Goal: Transaction & Acquisition: Purchase product/service

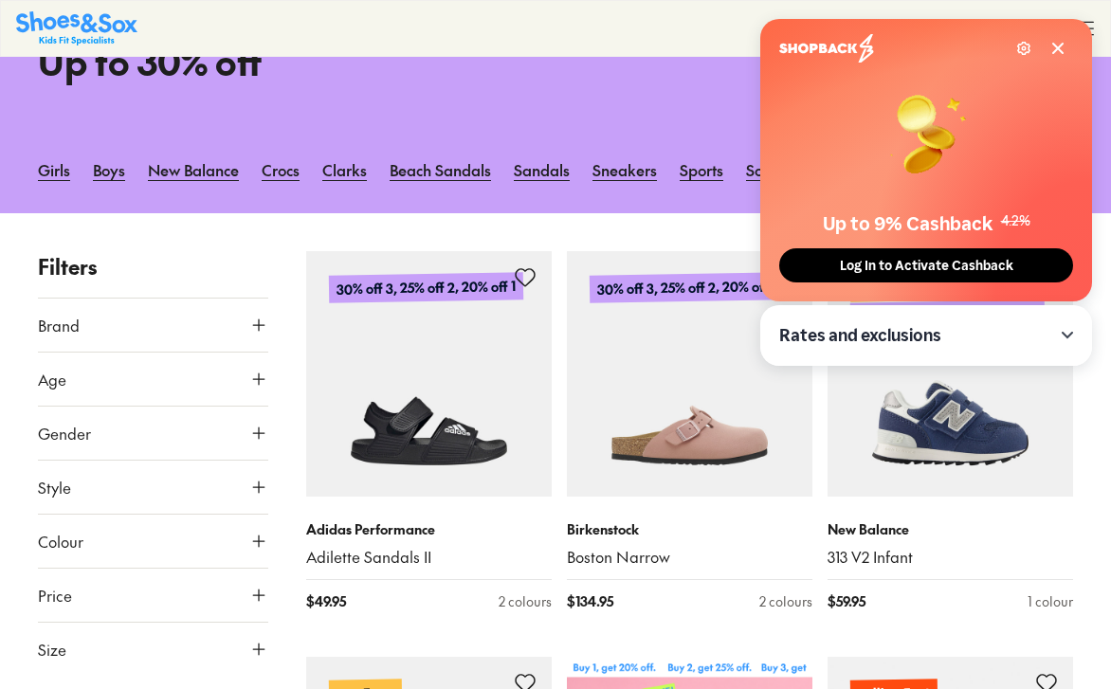
scroll to position [259, 0]
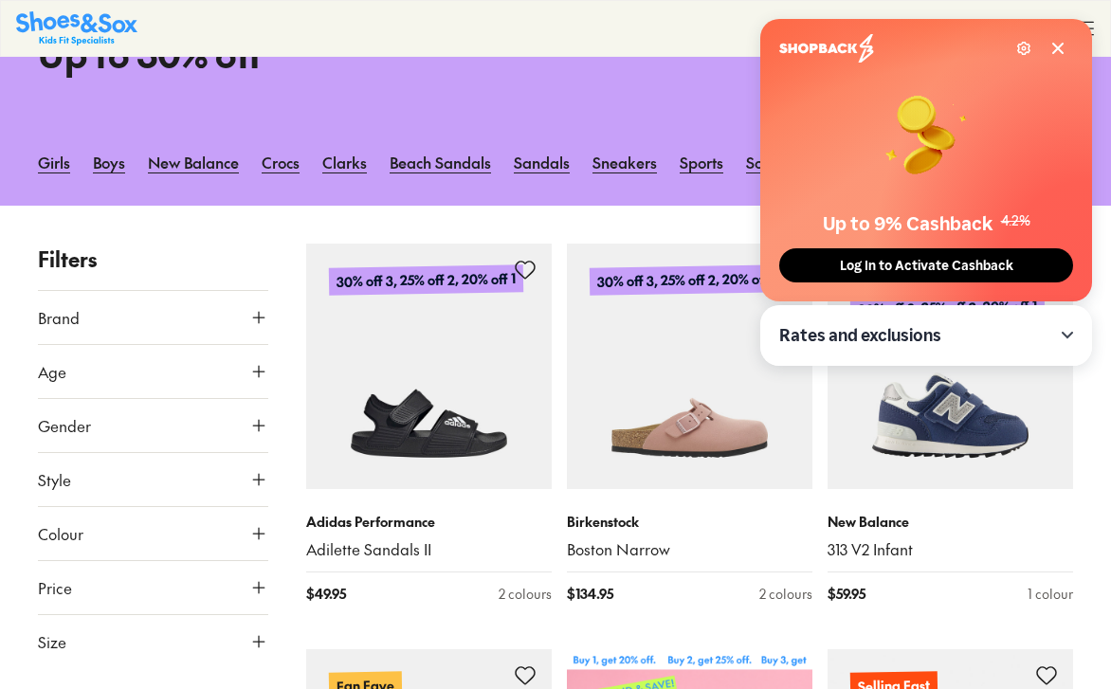
click at [87, 326] on button "Brand" at bounding box center [153, 317] width 230 height 53
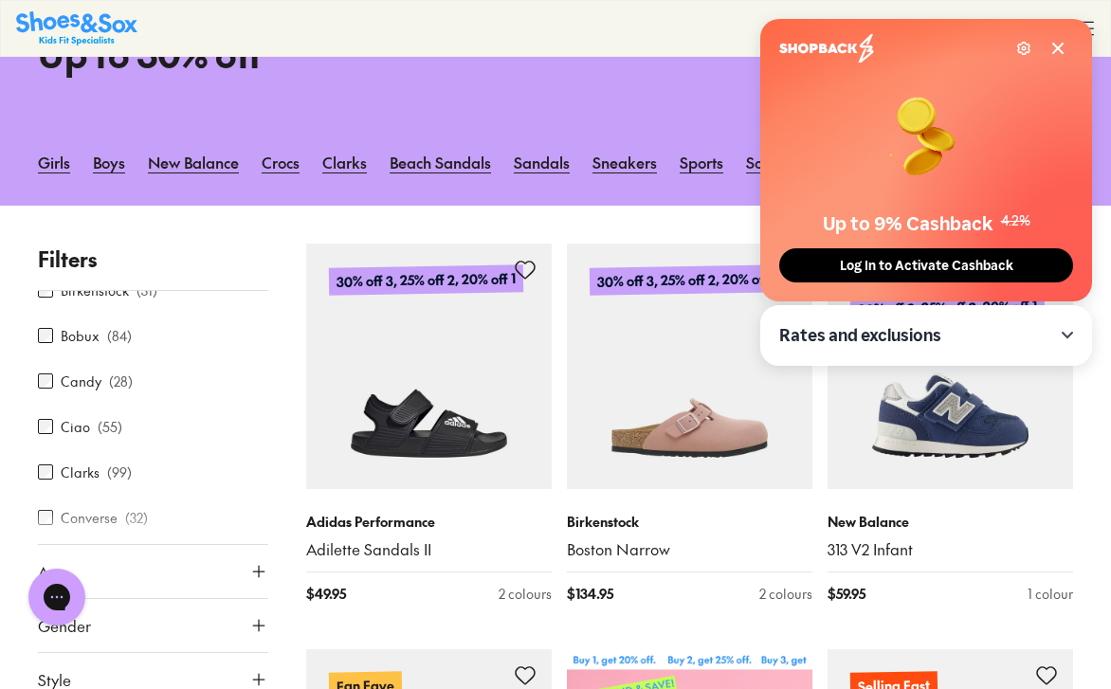
scroll to position [0, 0]
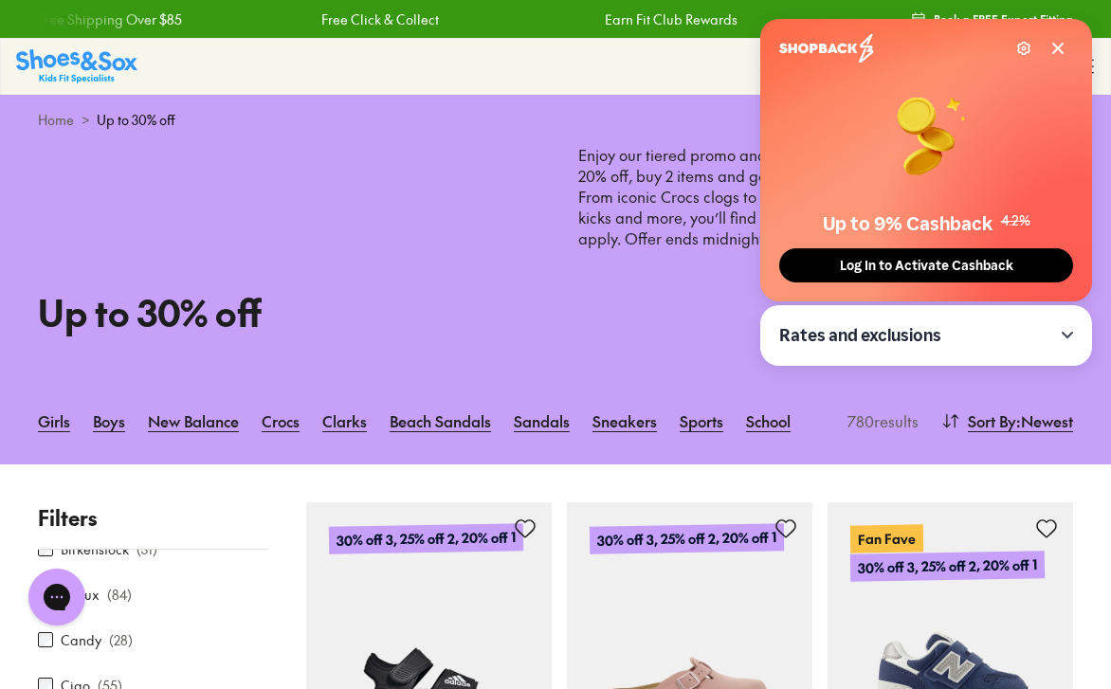
click at [57, 135] on div "Home > Up to 30% off" at bounding box center [555, 120] width 1111 height 50
click at [56, 122] on link "Home" at bounding box center [56, 120] width 36 height 20
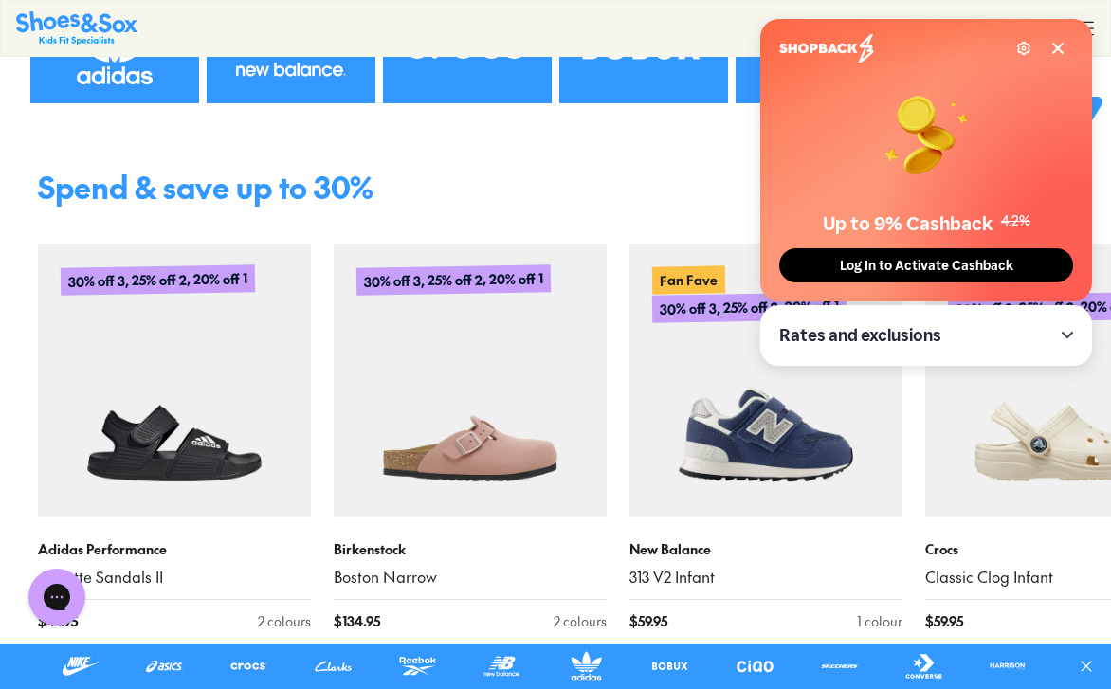
scroll to position [620, 0]
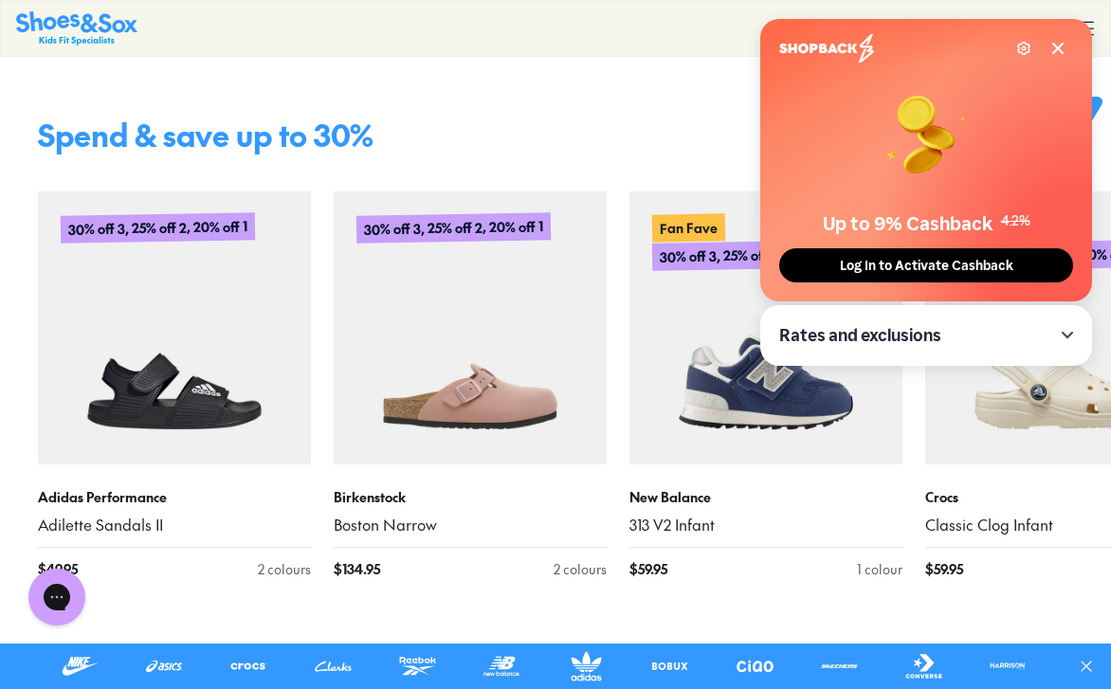
click at [1063, 42] on icon at bounding box center [1057, 48] width 15 height 15
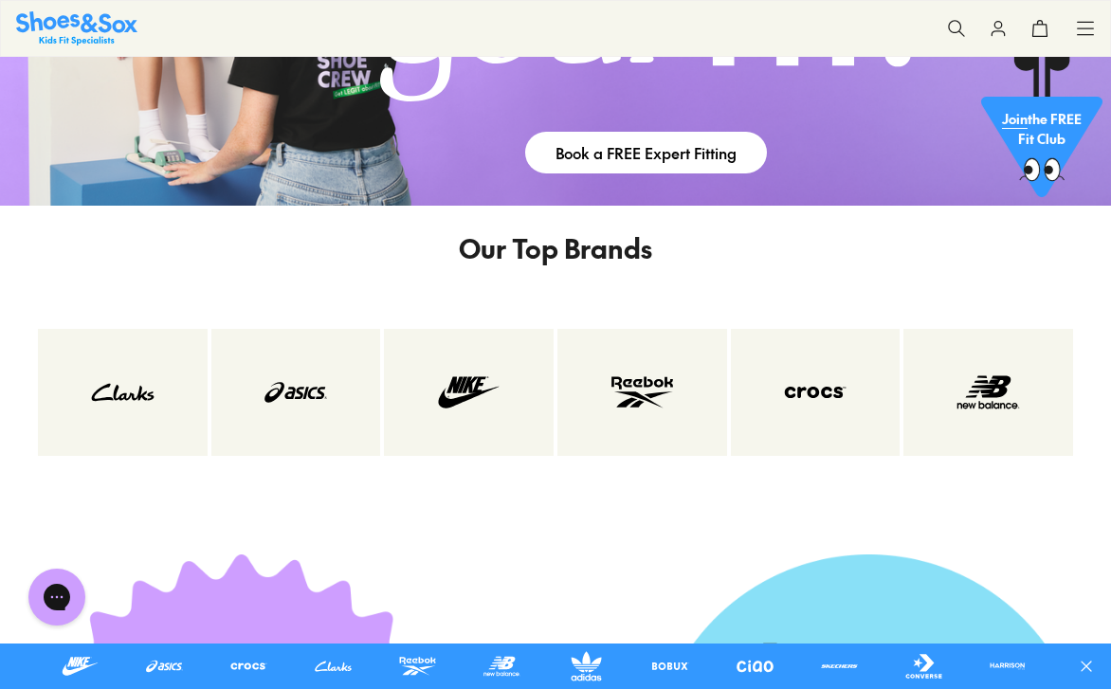
scroll to position [3658, 0]
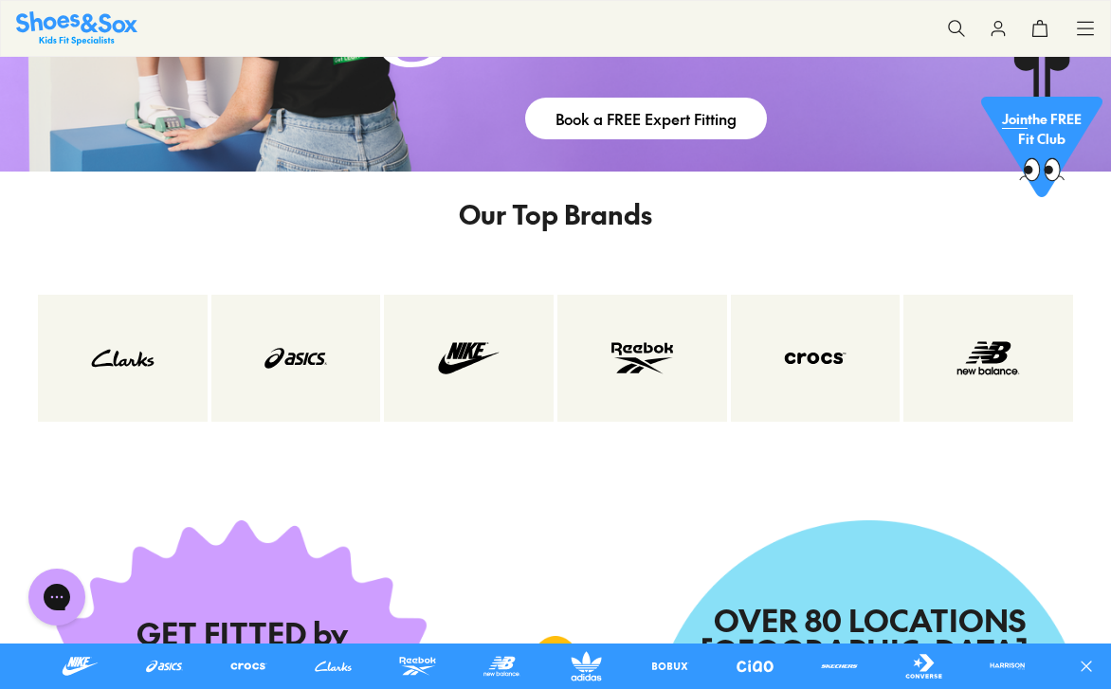
click at [497, 377] on img at bounding box center [469, 358] width 94 height 51
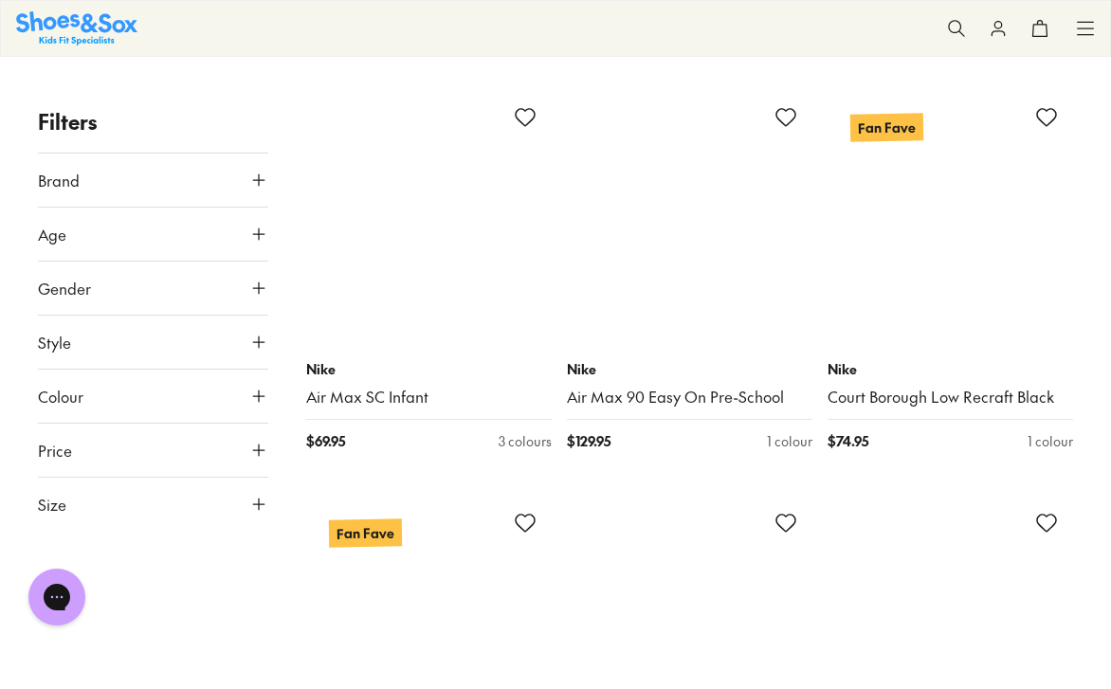
scroll to position [7651, 0]
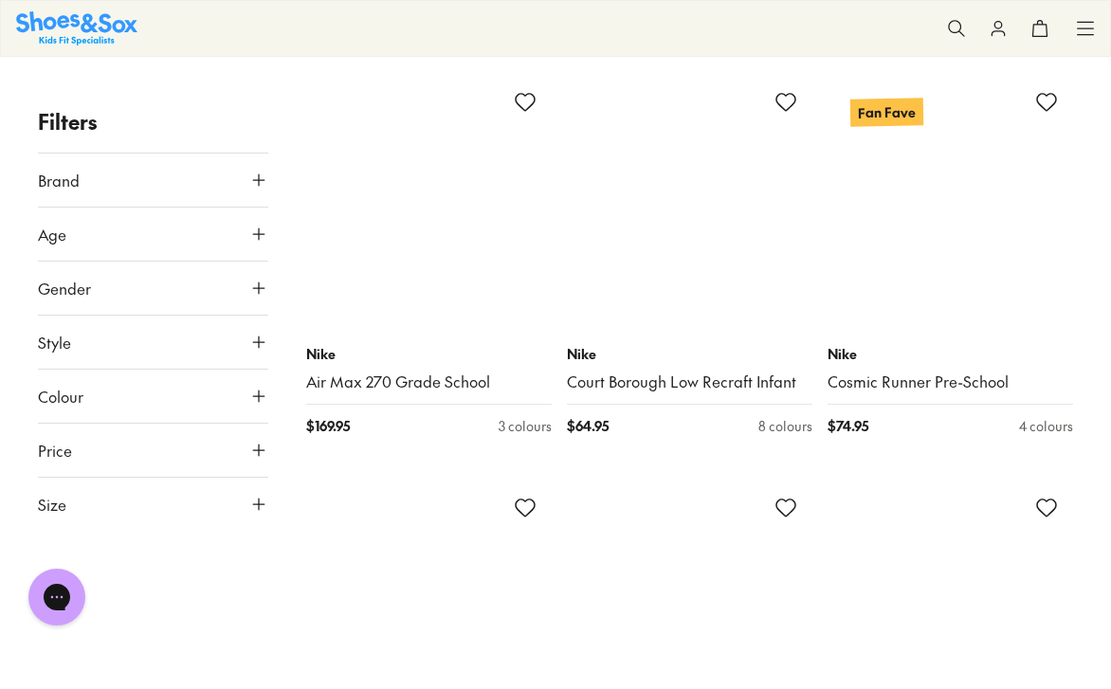
scroll to position [9721, 0]
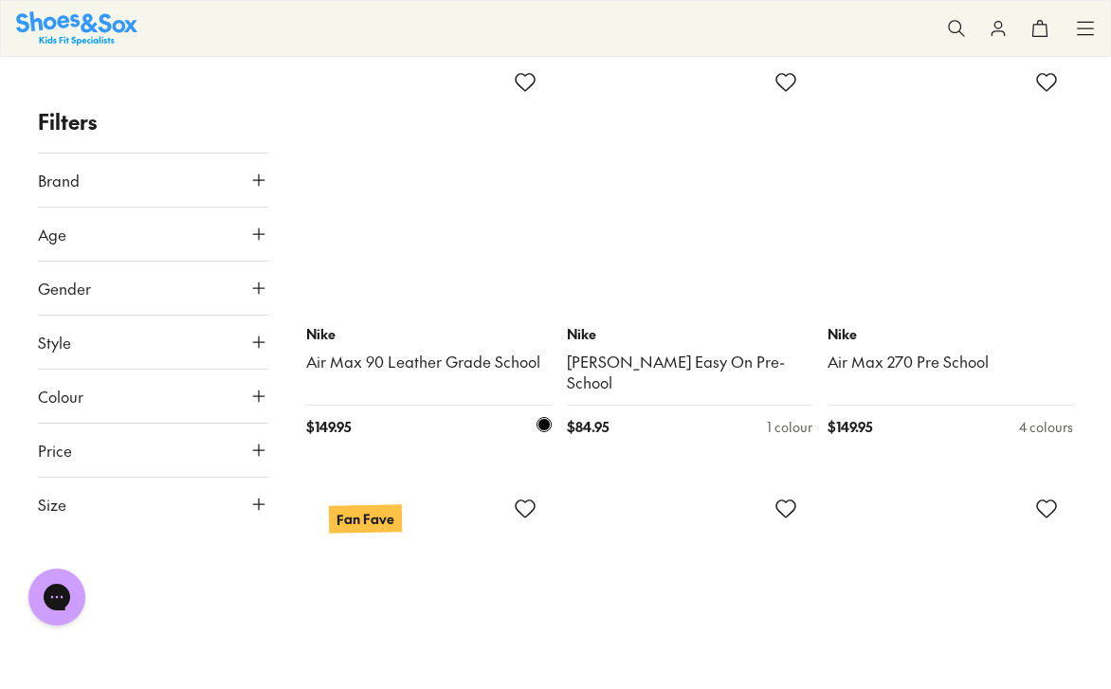
scroll to position [14280, 0]
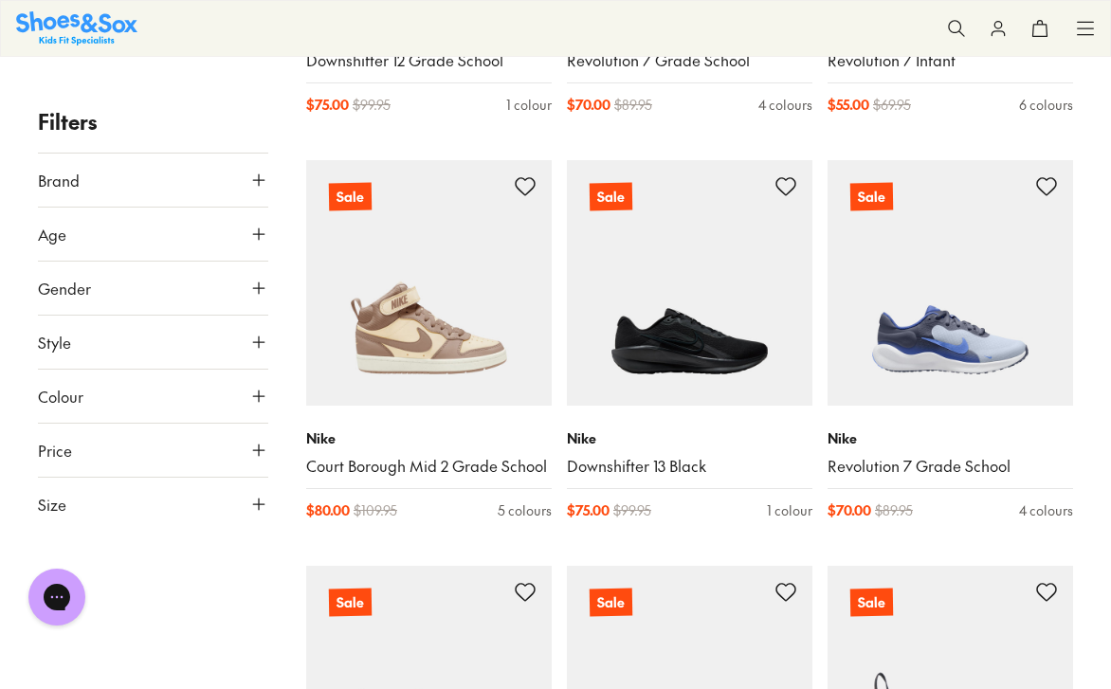
scroll to position [25170, 0]
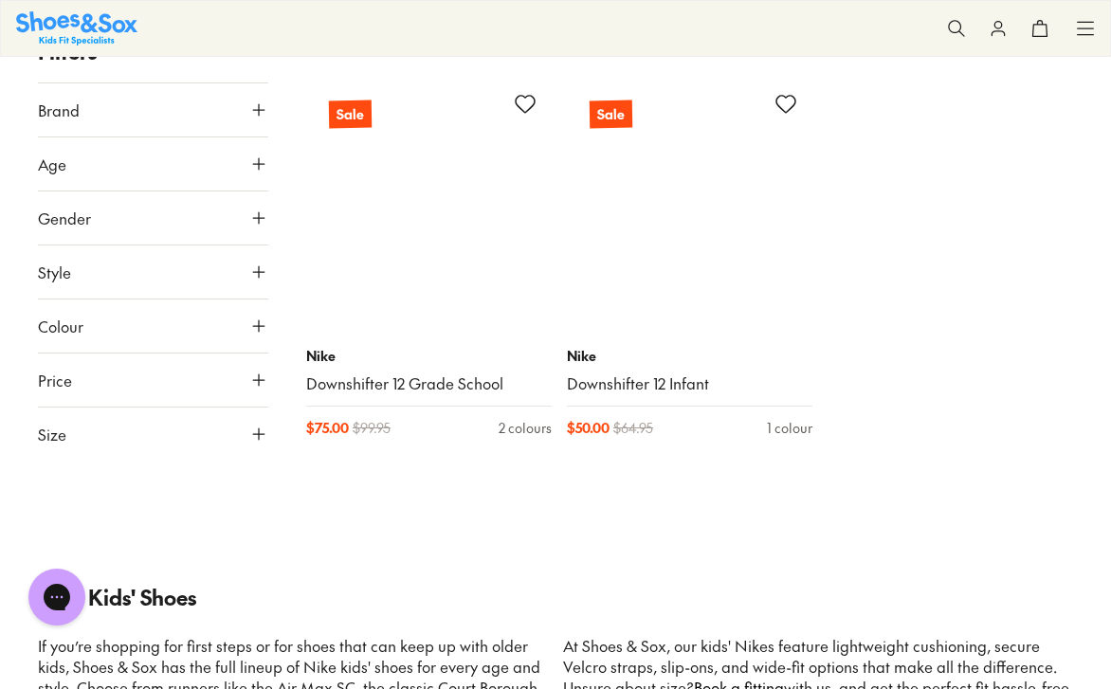
scroll to position [29759, 0]
